Goal: Task Accomplishment & Management: Manage account settings

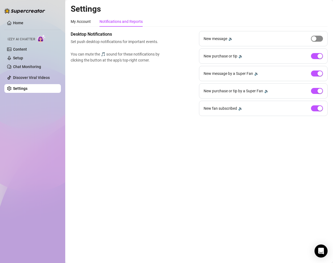
click at [315, 39] on div "button" at bounding box center [314, 38] width 5 height 5
click at [313, 72] on span "button" at bounding box center [317, 74] width 12 height 6
click at [319, 91] on div "button" at bounding box center [320, 90] width 5 height 5
click at [319, 92] on span "button" at bounding box center [317, 91] width 12 height 6
click at [317, 72] on button "button" at bounding box center [317, 74] width 12 height 6
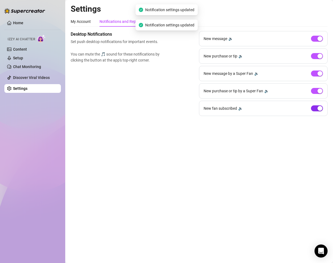
click at [321, 109] on div "button" at bounding box center [320, 108] width 5 height 5
drag, startPoint x: 234, startPoint y: 155, endPoint x: 199, endPoint y: 133, distance: 41.4
click at [233, 155] on main "Settings My Account Notifications and Reports Profile image Your profile isn’t …" at bounding box center [199, 131] width 268 height 263
click at [86, 23] on div "My Account" at bounding box center [81, 22] width 20 height 6
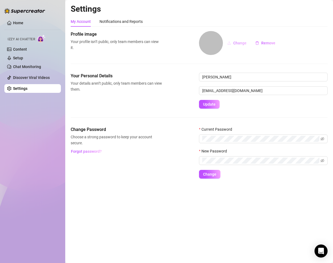
click at [231, 45] on button "Change" at bounding box center [237, 43] width 28 height 9
